Goal: Task Accomplishment & Management: Manage account settings

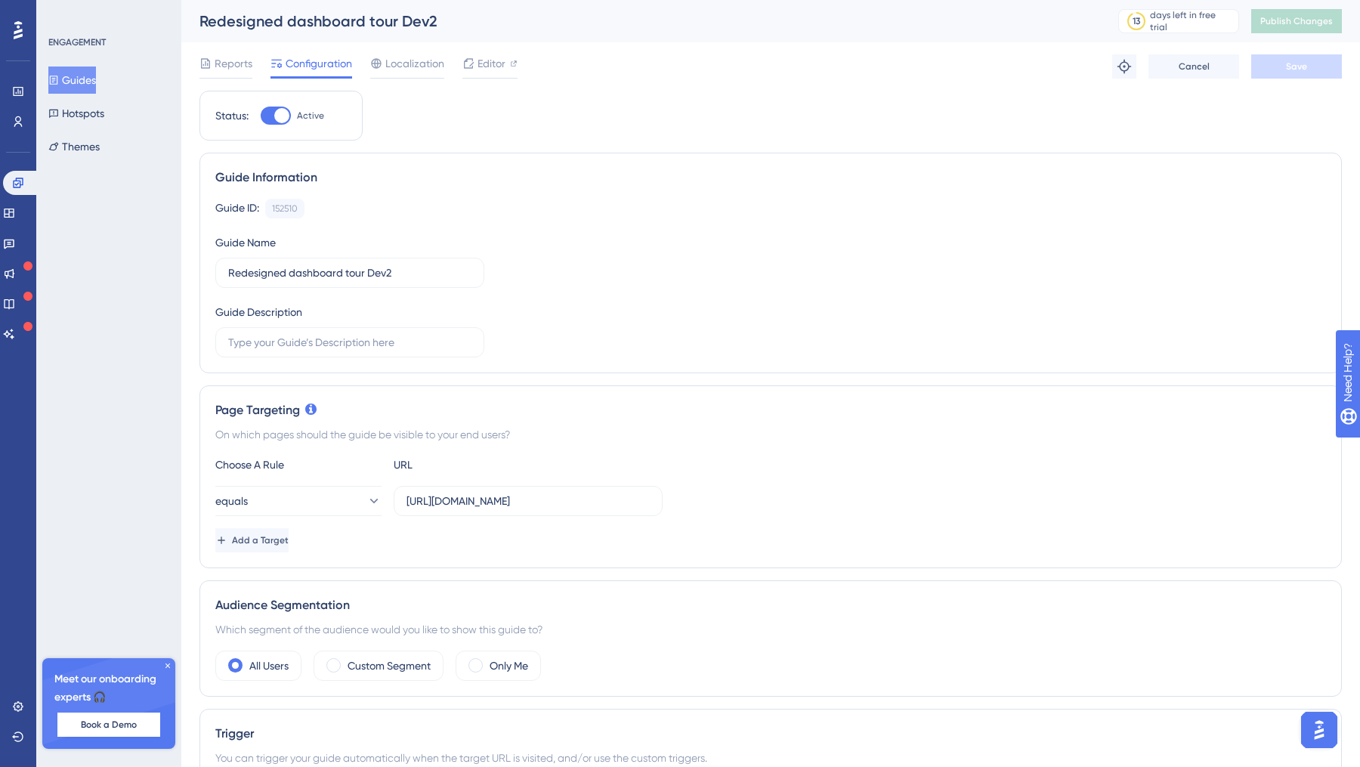
click at [96, 85] on button "Guides" at bounding box center [72, 79] width 48 height 27
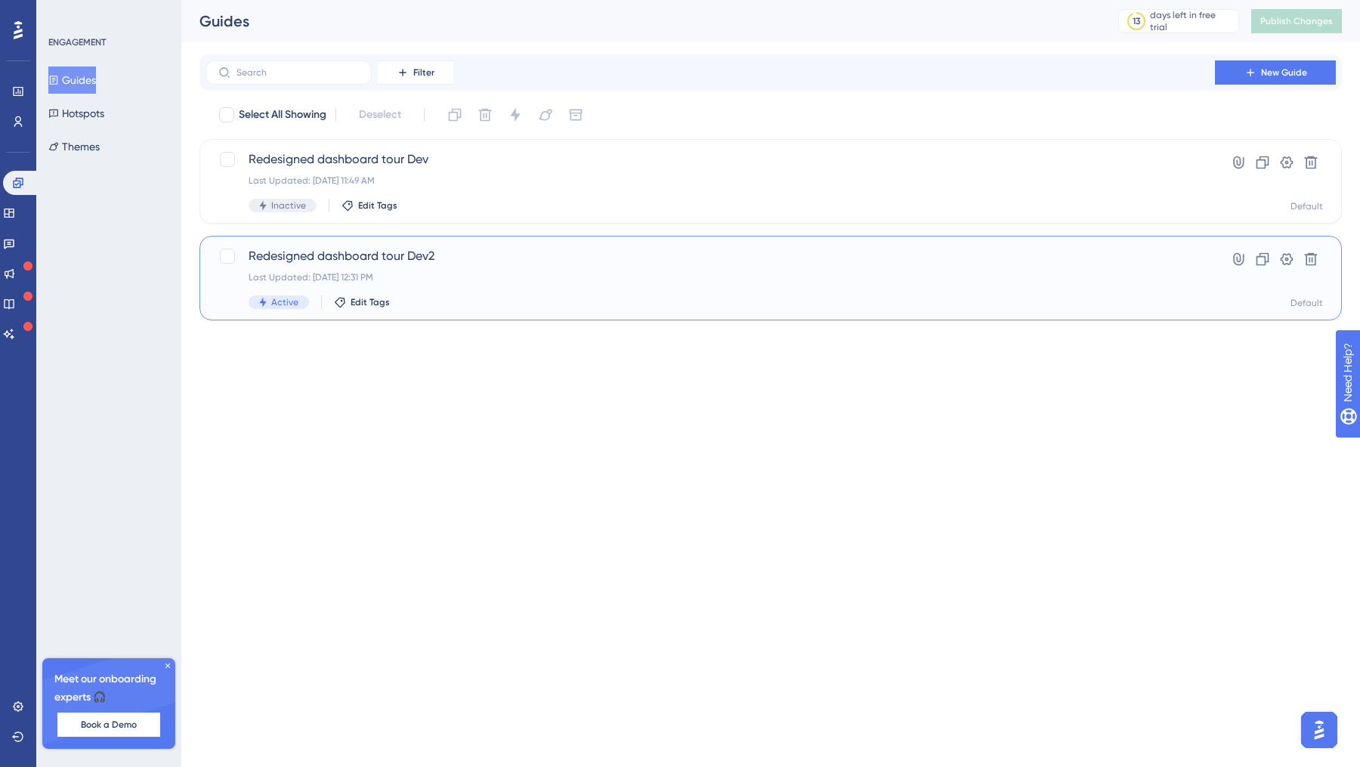
click at [614, 284] on div "Redesigned dashboard tour Dev2 Last Updated: [DATE] 12:31 PM Active Edit Tags" at bounding box center [710, 278] width 923 height 62
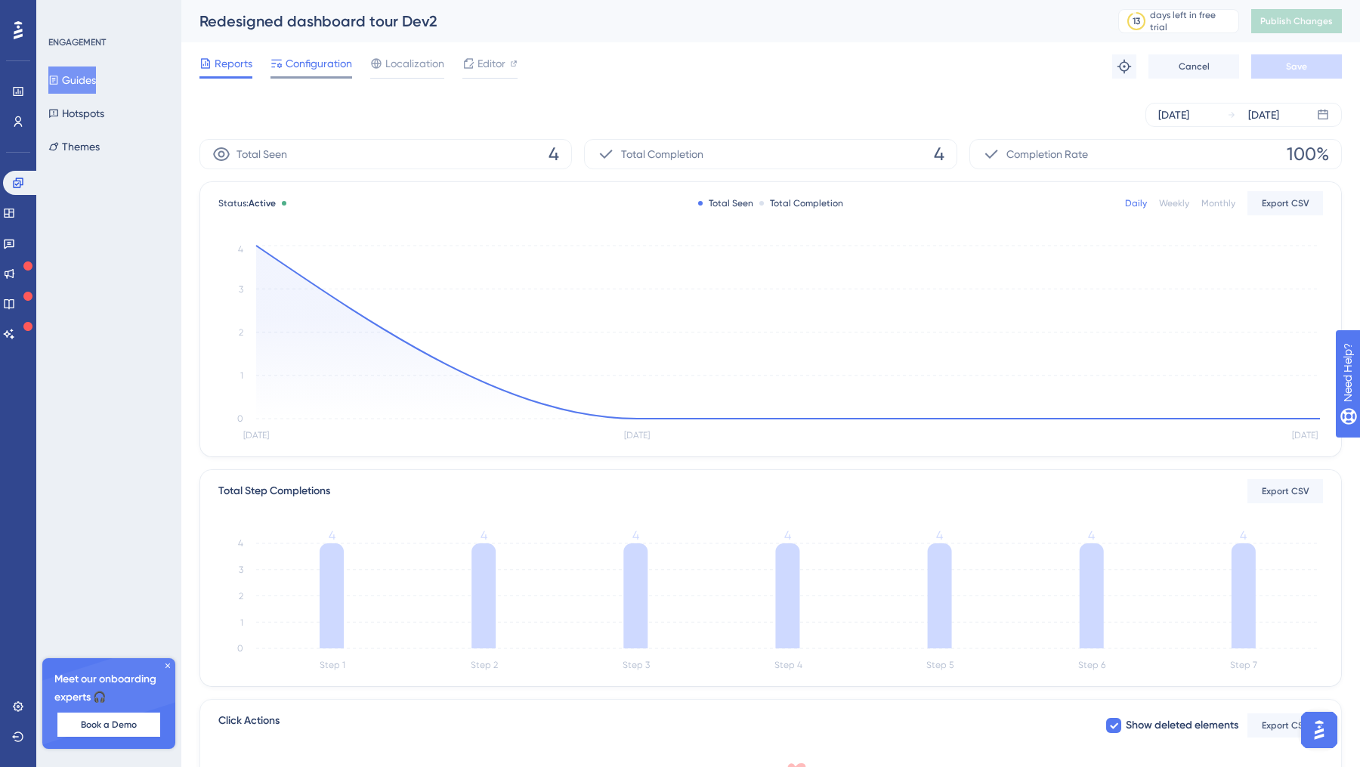
click at [338, 63] on span "Configuration" at bounding box center [319, 63] width 66 height 18
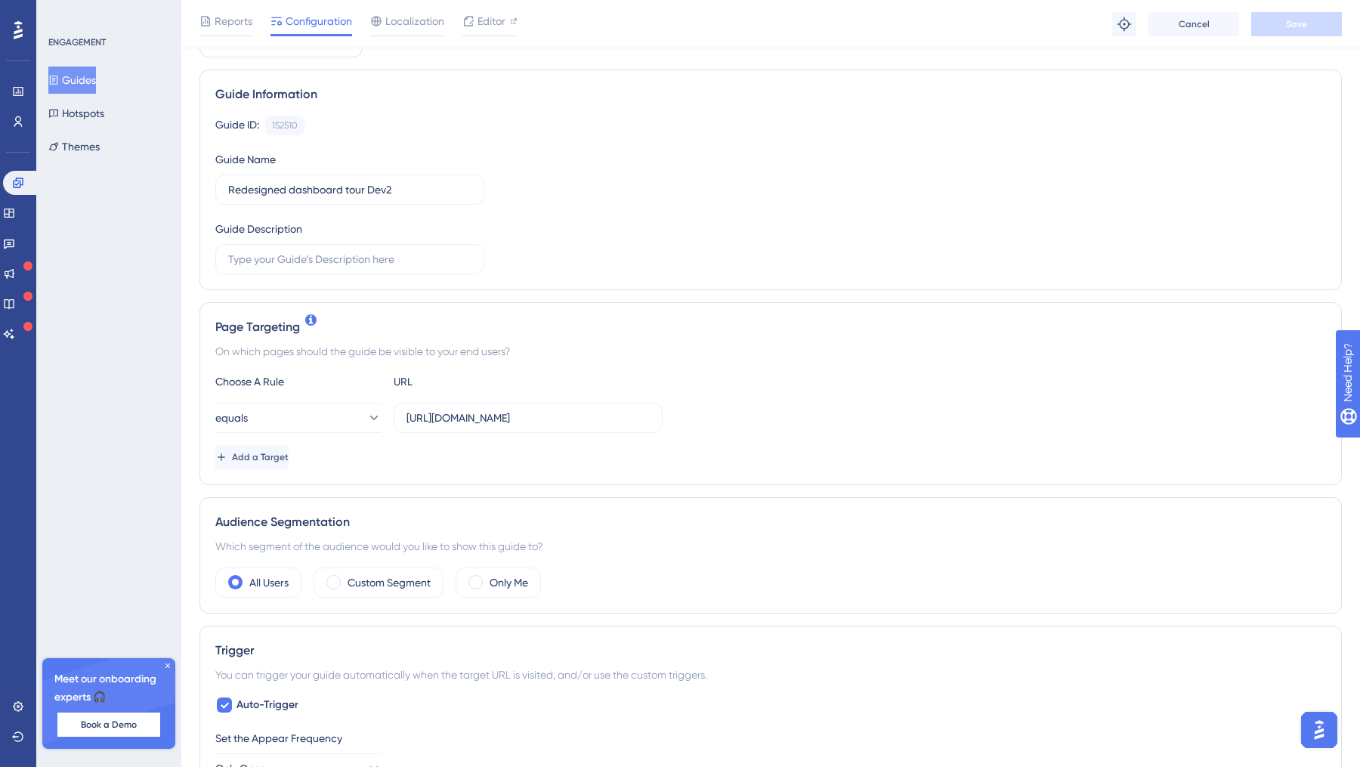
scroll to position [125, 0]
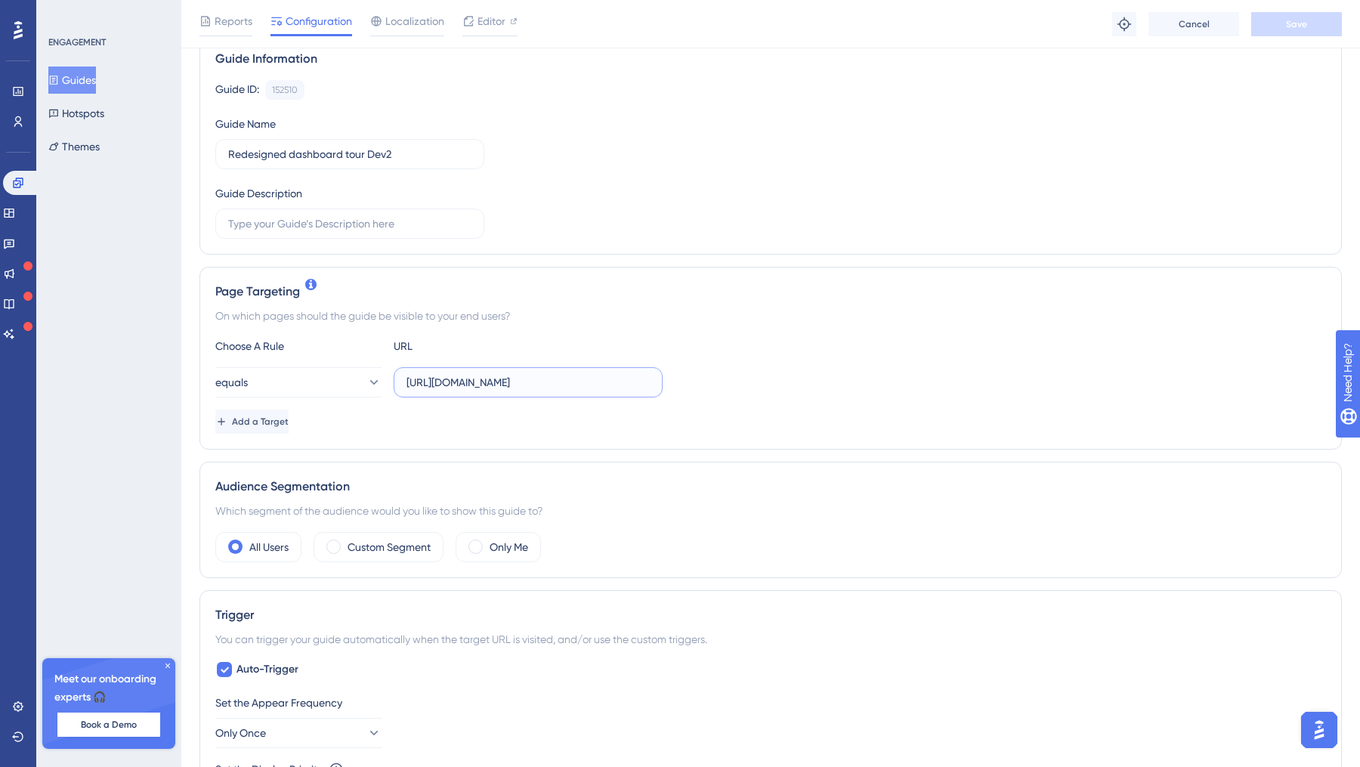
click at [445, 377] on input "[URL][DOMAIN_NAME]" at bounding box center [527, 382] width 243 height 17
click at [1266, 24] on button "Save" at bounding box center [1296, 24] width 91 height 24
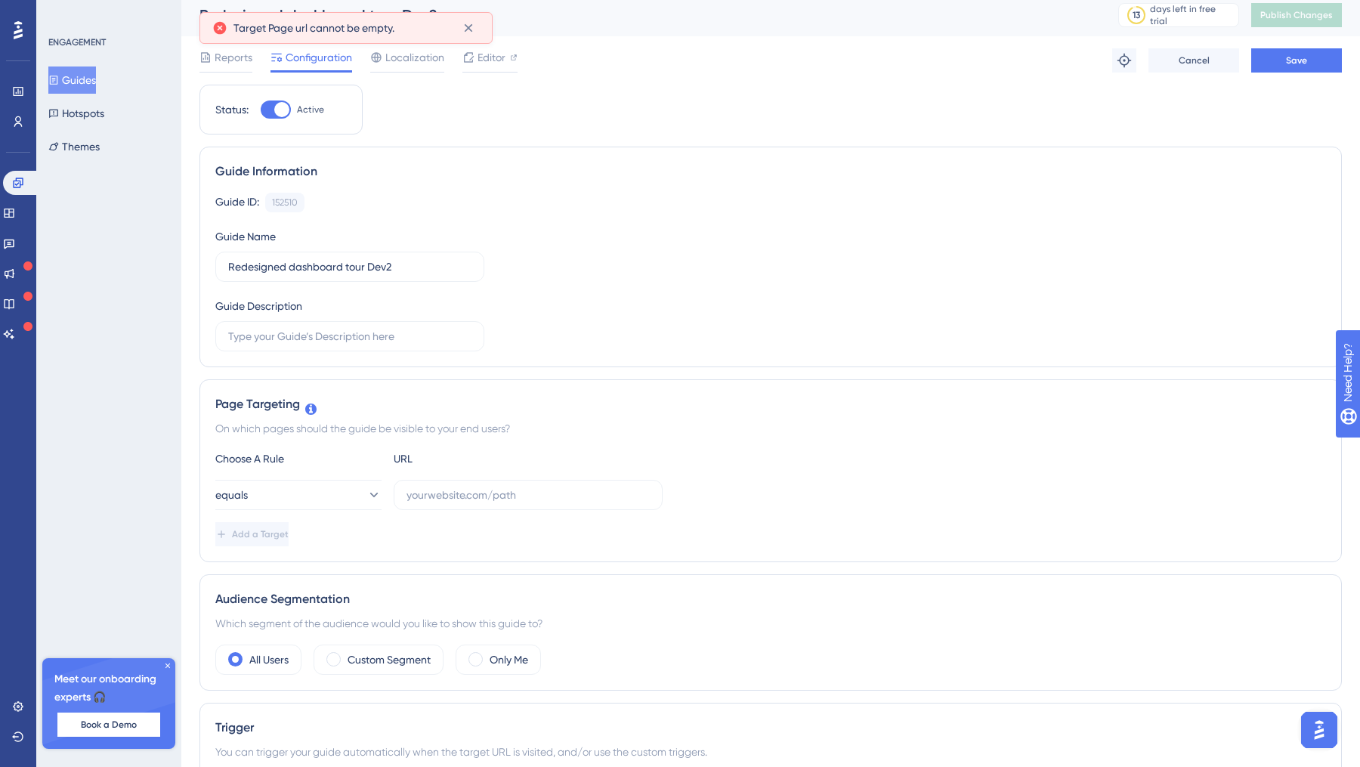
scroll to position [0, 0]
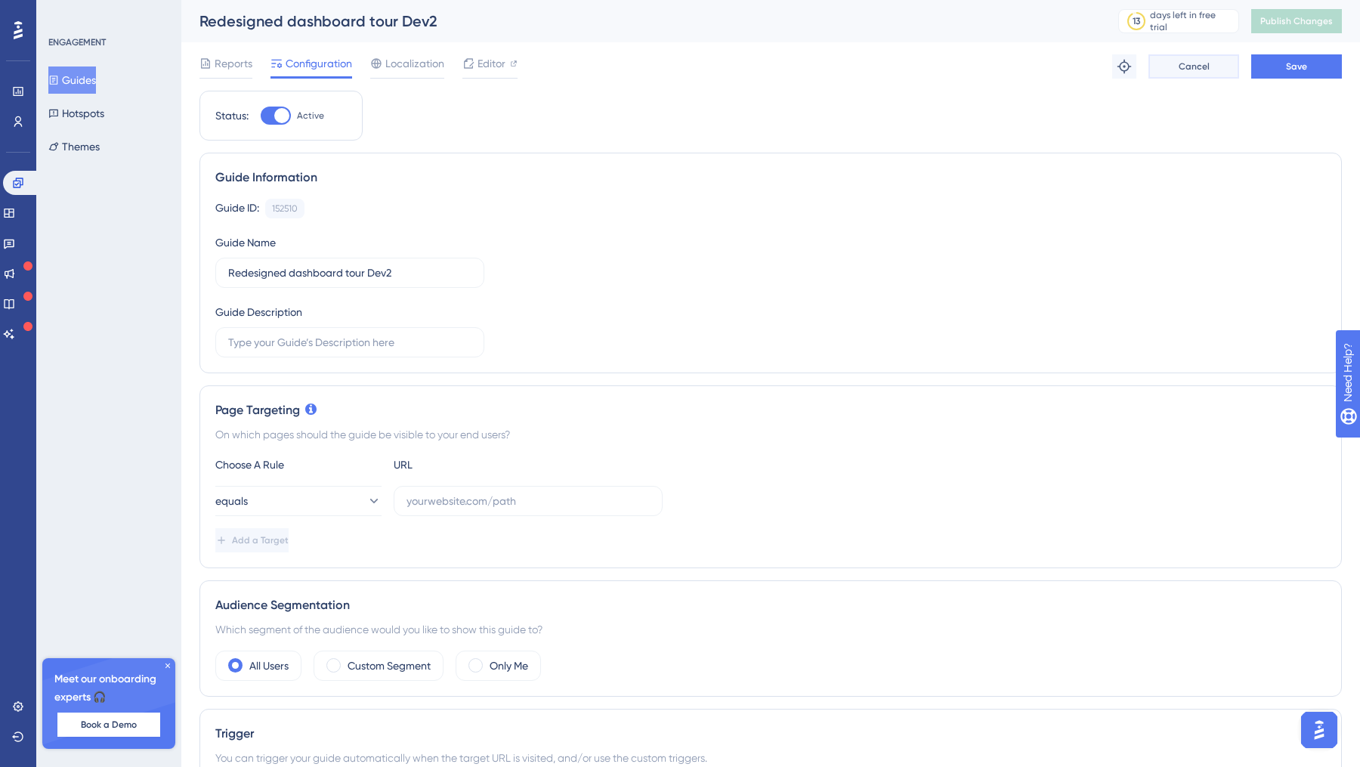
click at [1181, 70] on span "Cancel" at bounding box center [1193, 66] width 31 height 12
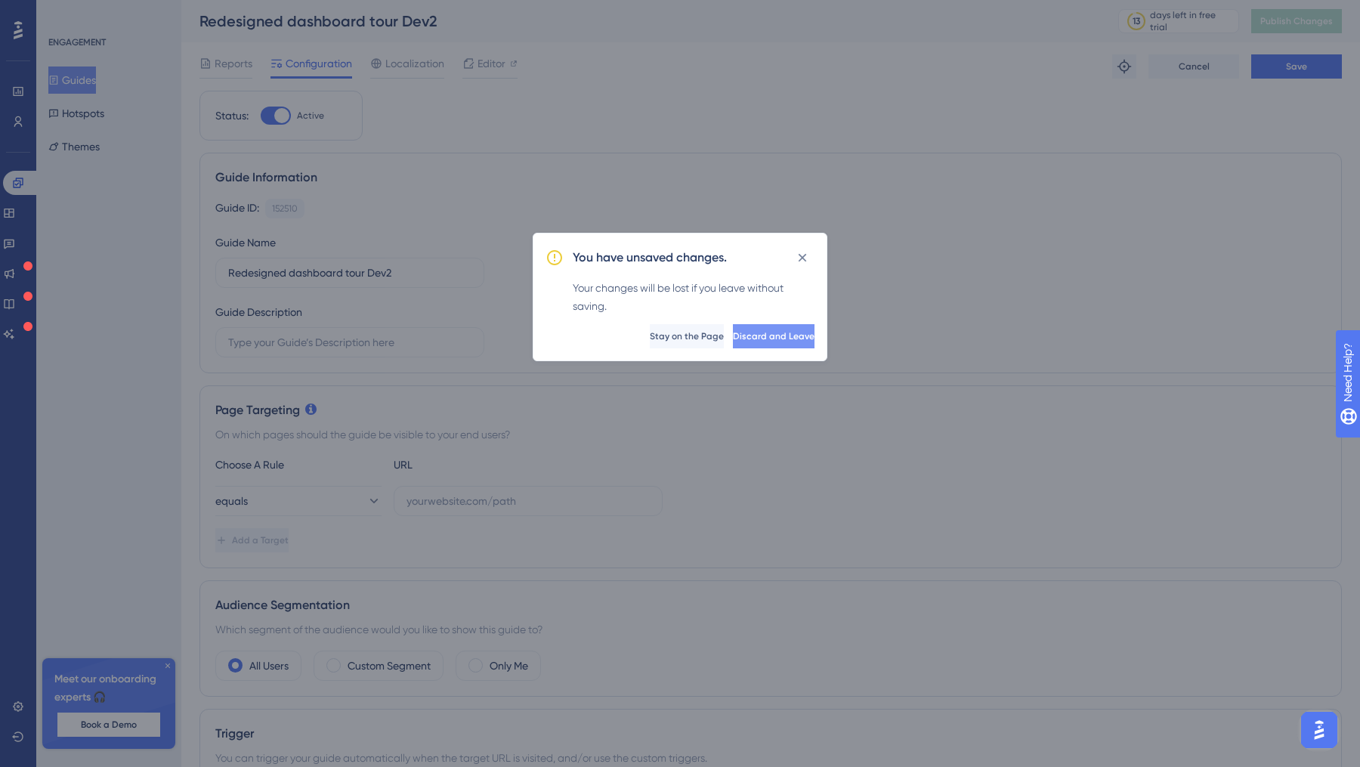
click at [777, 342] on button "Discard and Leave" at bounding box center [774, 336] width 82 height 24
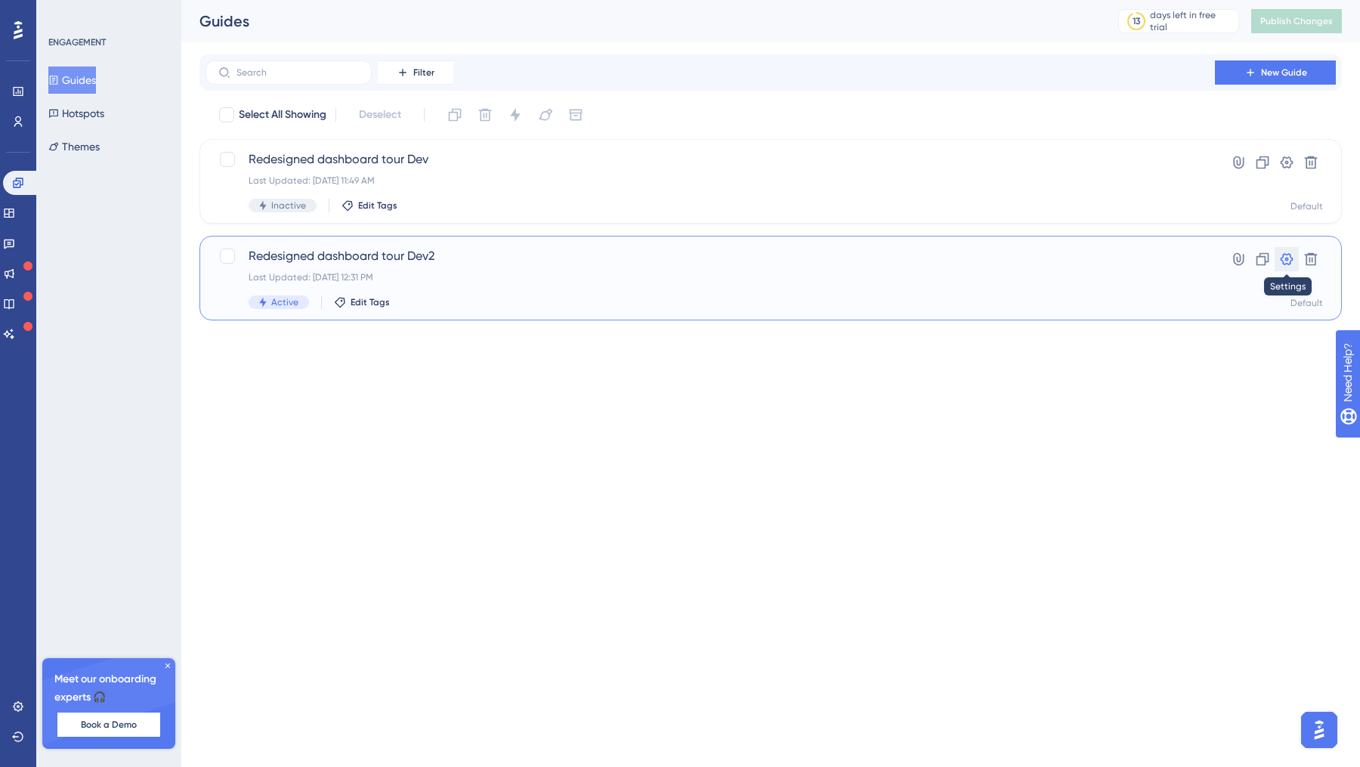
click at [1283, 261] on icon at bounding box center [1286, 259] width 13 height 12
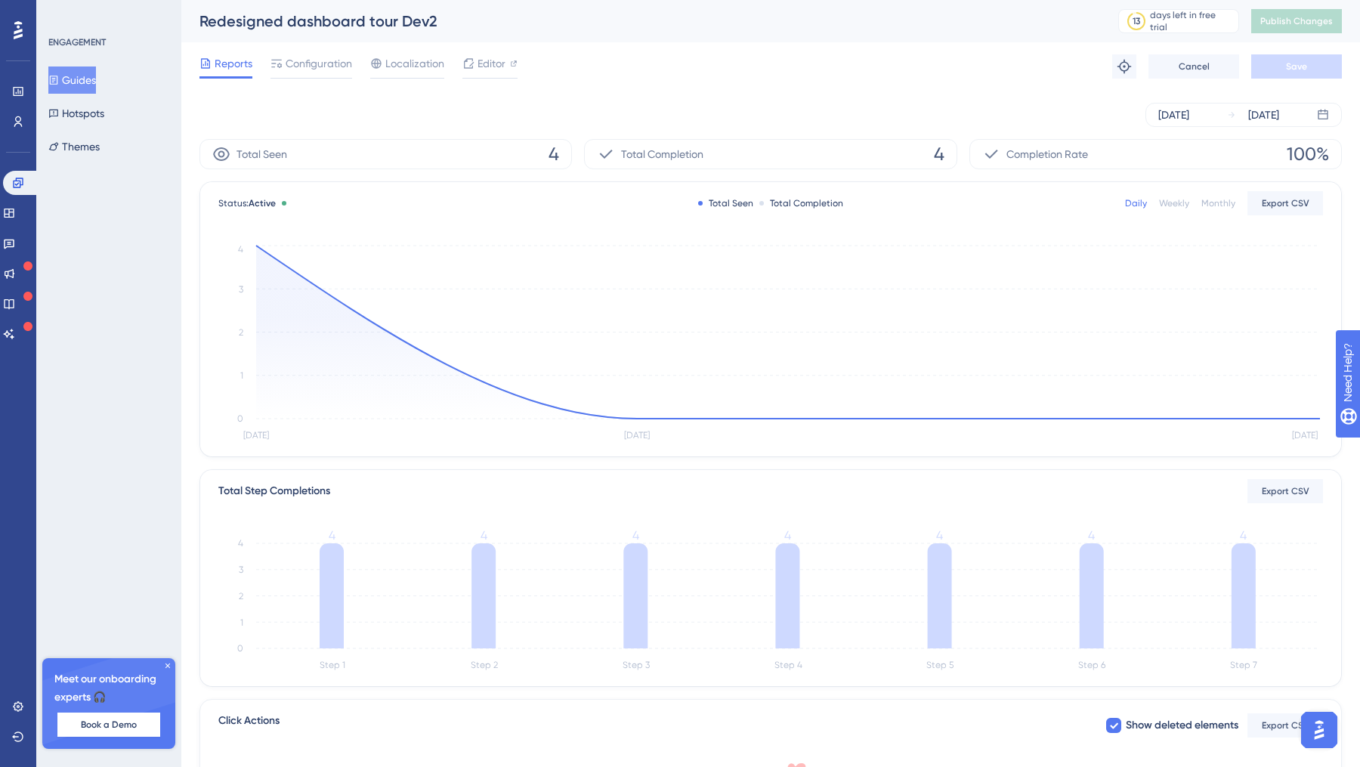
click at [82, 85] on button "Guides" at bounding box center [72, 79] width 48 height 27
